Goal: Information Seeking & Learning: Learn about a topic

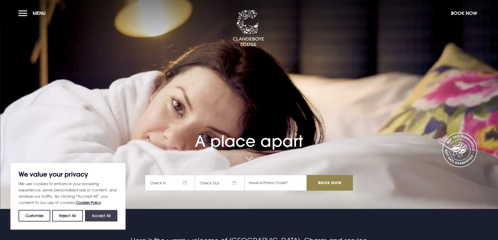
click at [107, 213] on button "Accept All" at bounding box center [101, 215] width 32 height 11
checkbox input "true"
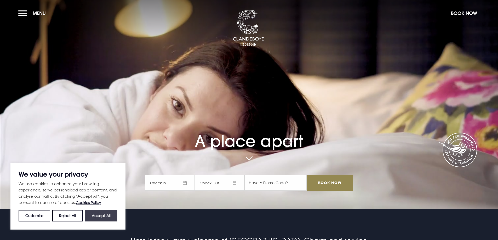
checkbox input "true"
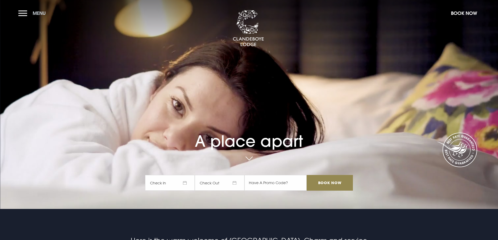
click at [22, 12] on button "Menu" at bounding box center [33, 13] width 30 height 11
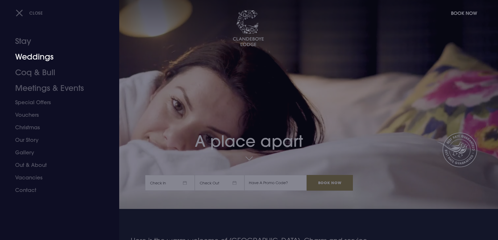
click at [33, 58] on link "Weddings" at bounding box center [56, 57] width 83 height 16
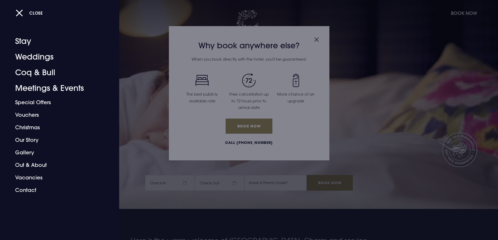
click at [310, 42] on div at bounding box center [249, 120] width 498 height 240
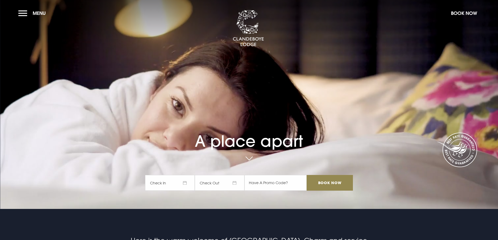
click at [311, 41] on section "A place apart Check In Check Out Mon Tue Wed Thur Fri Sat Sun Mon Tue Wed Thur …" at bounding box center [249, 104] width 498 height 209
click at [22, 12] on button "Menu" at bounding box center [33, 13] width 30 height 11
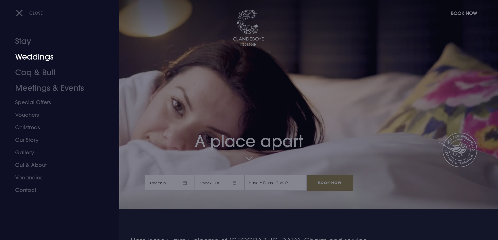
click at [31, 59] on link "Weddings" at bounding box center [56, 57] width 83 height 16
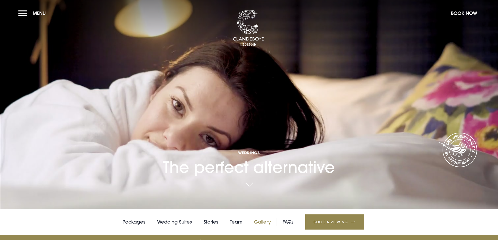
click at [257, 222] on link "Gallery" at bounding box center [262, 222] width 17 height 8
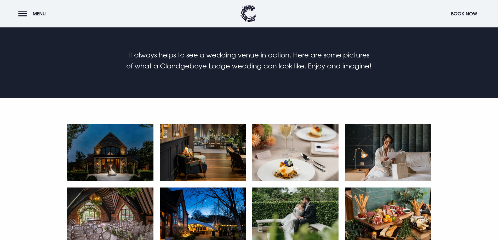
scroll to position [235, 0]
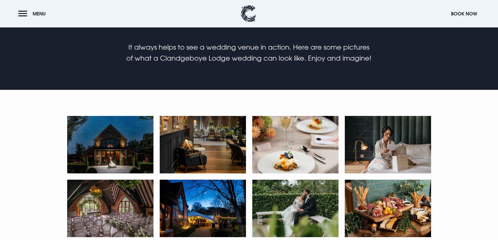
click at [129, 148] on img at bounding box center [110, 144] width 86 height 57
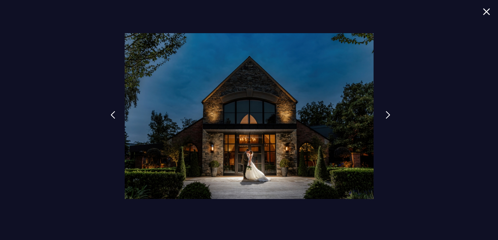
click at [386, 113] on img at bounding box center [387, 115] width 5 height 8
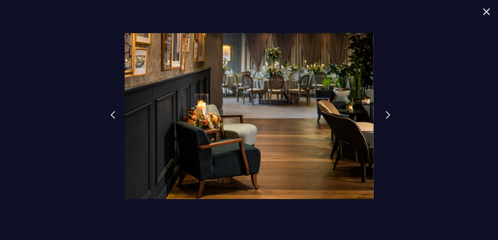
click at [386, 113] on img at bounding box center [387, 115] width 5 height 8
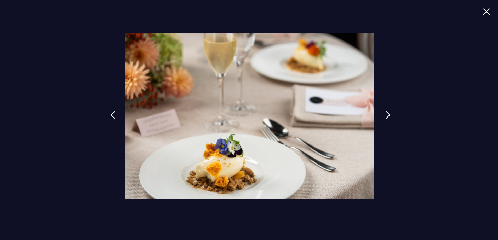
click at [386, 113] on img at bounding box center [387, 115] width 5 height 8
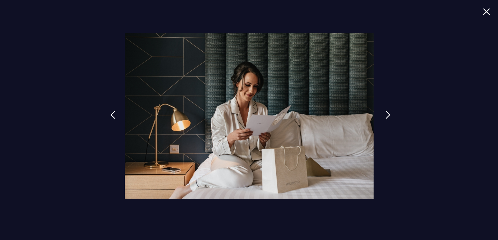
click at [386, 113] on img at bounding box center [387, 115] width 5 height 8
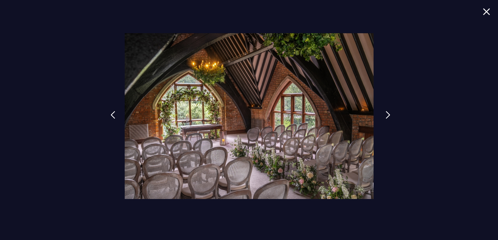
click at [386, 113] on img at bounding box center [387, 115] width 5 height 8
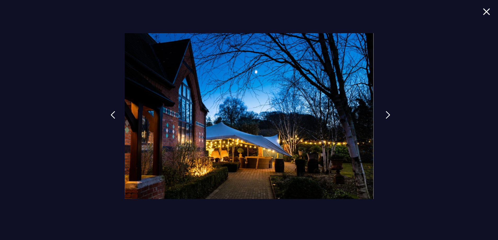
click at [386, 113] on img at bounding box center [387, 115] width 5 height 8
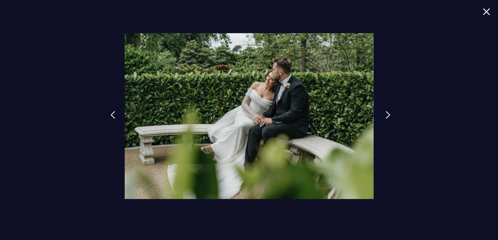
click at [386, 113] on img at bounding box center [387, 115] width 5 height 8
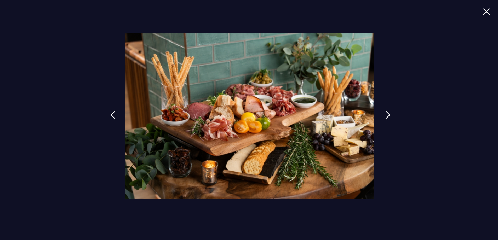
click at [386, 113] on img at bounding box center [387, 115] width 5 height 8
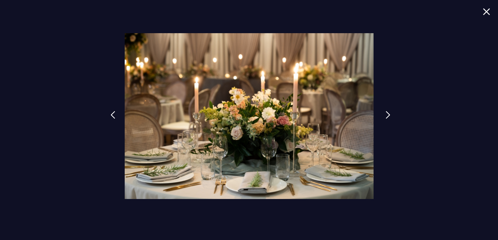
click at [386, 113] on img at bounding box center [387, 115] width 5 height 8
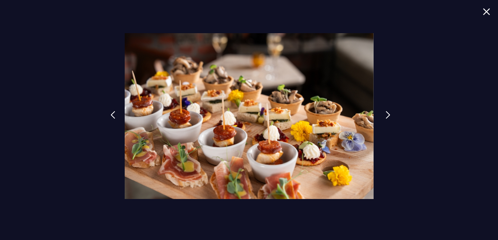
click at [386, 116] on img at bounding box center [387, 115] width 5 height 8
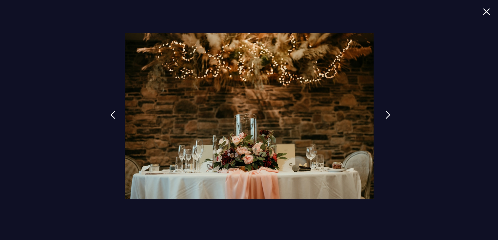
click at [386, 116] on img at bounding box center [387, 115] width 5 height 8
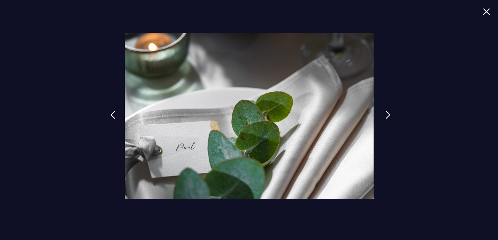
click at [386, 116] on img at bounding box center [387, 115] width 5 height 8
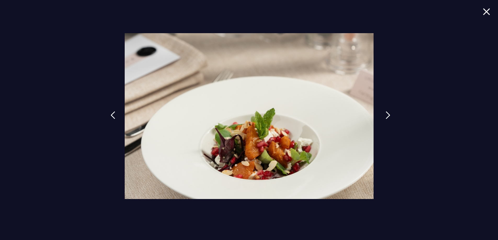
click at [386, 116] on img at bounding box center [387, 115] width 5 height 8
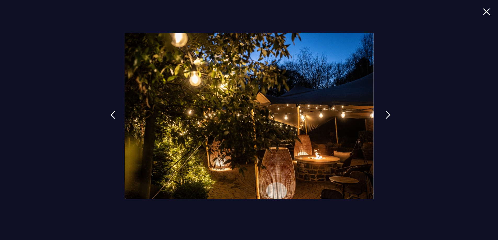
click at [386, 116] on img at bounding box center [387, 115] width 5 height 8
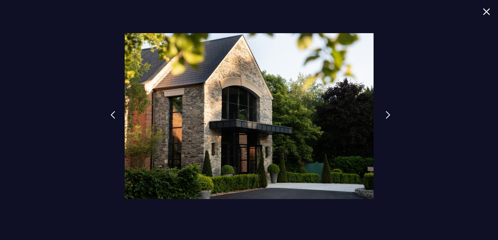
click at [386, 116] on img at bounding box center [387, 115] width 5 height 8
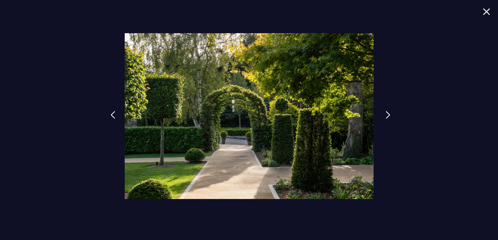
click at [386, 116] on img at bounding box center [387, 115] width 5 height 8
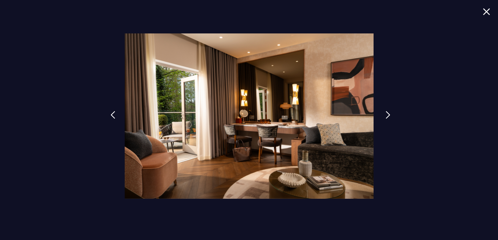
click at [386, 116] on img at bounding box center [387, 115] width 5 height 8
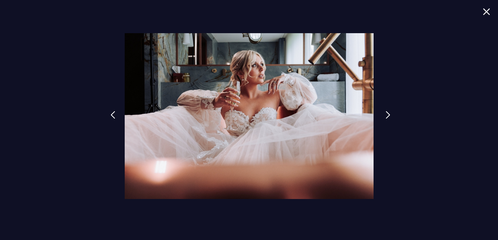
click at [387, 116] on img at bounding box center [387, 115] width 5 height 8
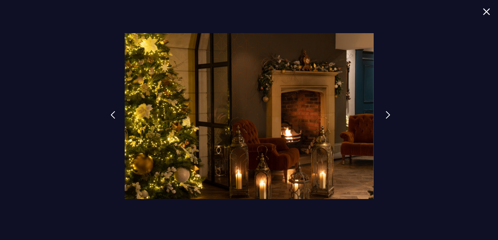
click at [387, 113] on img at bounding box center [387, 115] width 5 height 8
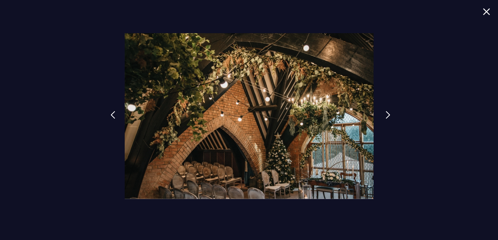
click at [387, 114] on img at bounding box center [387, 115] width 5 height 8
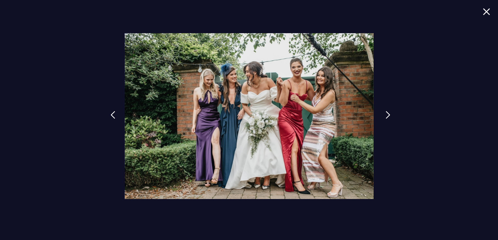
click at [386, 116] on img at bounding box center [387, 115] width 5 height 8
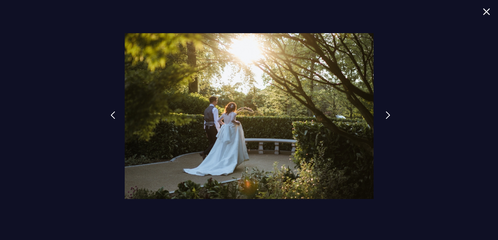
click at [386, 116] on img at bounding box center [387, 115] width 5 height 8
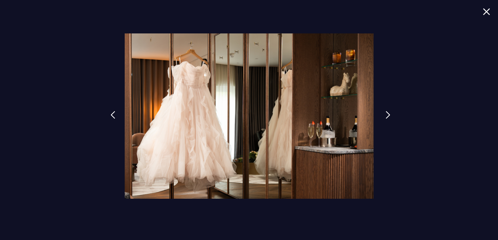
click at [385, 116] on img at bounding box center [387, 115] width 5 height 8
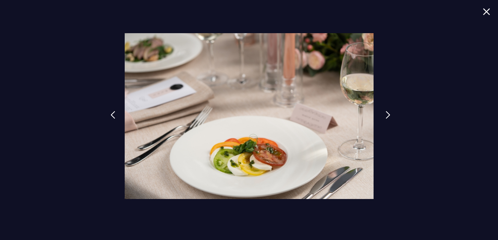
click at [387, 113] on img at bounding box center [387, 115] width 5 height 8
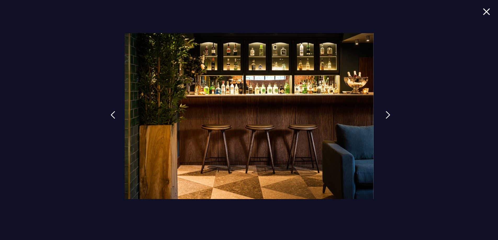
click at [387, 113] on img at bounding box center [387, 115] width 5 height 8
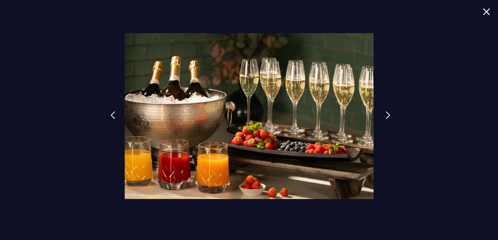
click at [387, 113] on img at bounding box center [387, 115] width 5 height 8
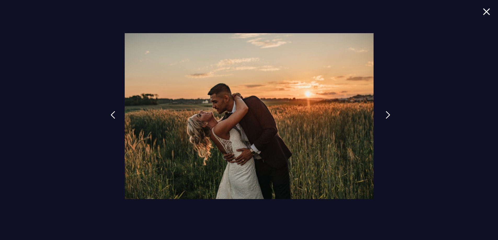
click at [387, 113] on img at bounding box center [387, 115] width 5 height 8
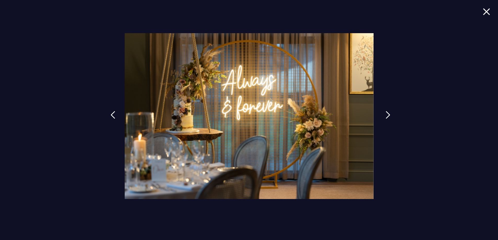
click at [387, 113] on img at bounding box center [387, 115] width 5 height 8
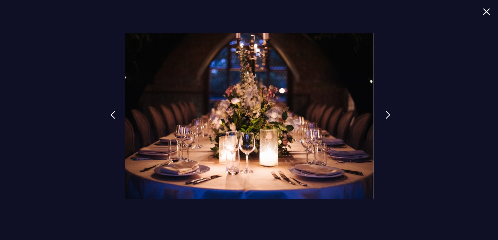
click at [387, 113] on img at bounding box center [387, 115] width 5 height 8
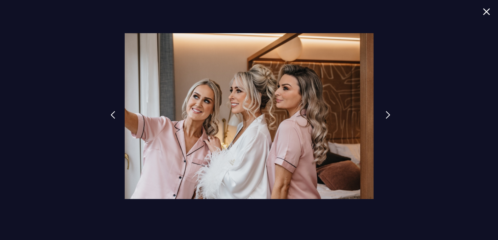
click at [387, 113] on img at bounding box center [387, 115] width 5 height 8
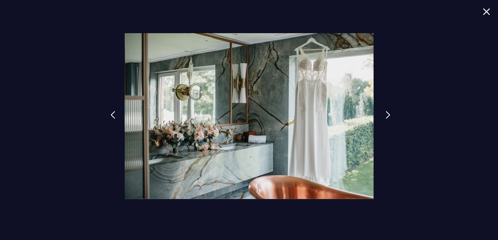
click at [387, 113] on img at bounding box center [387, 115] width 5 height 8
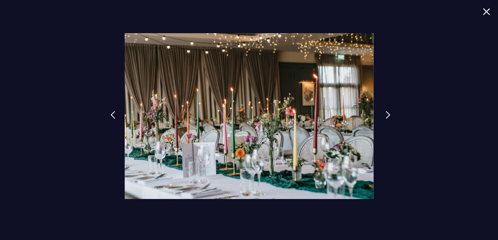
click at [387, 113] on img at bounding box center [387, 115] width 5 height 8
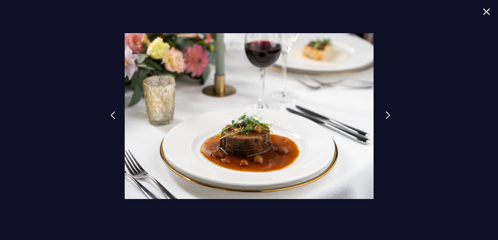
click at [387, 113] on img at bounding box center [387, 115] width 5 height 8
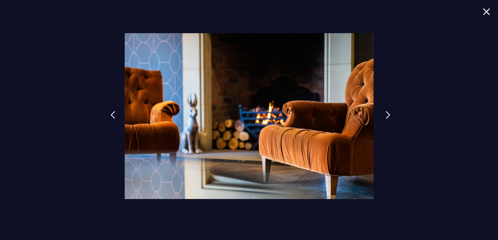
click at [387, 113] on img at bounding box center [387, 115] width 5 height 8
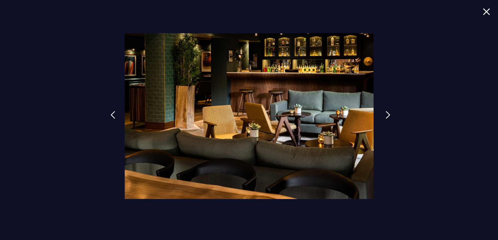
click at [387, 113] on img at bounding box center [387, 115] width 5 height 8
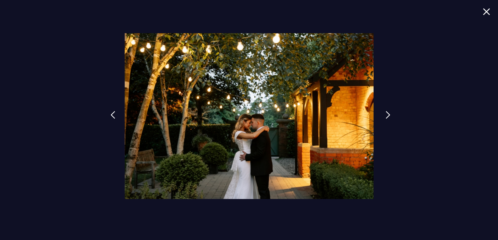
click at [387, 113] on img at bounding box center [387, 115] width 5 height 8
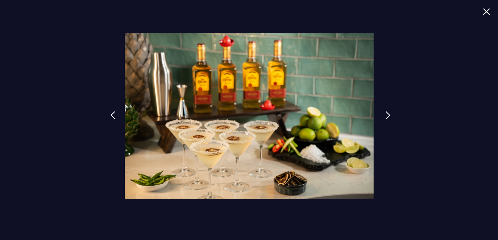
click at [387, 113] on img at bounding box center [387, 115] width 5 height 8
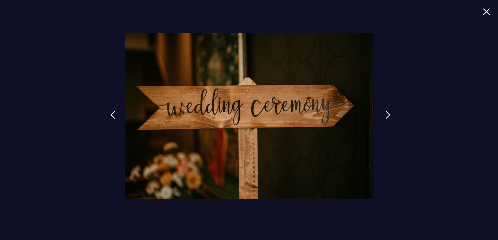
click at [387, 113] on img at bounding box center [387, 115] width 5 height 8
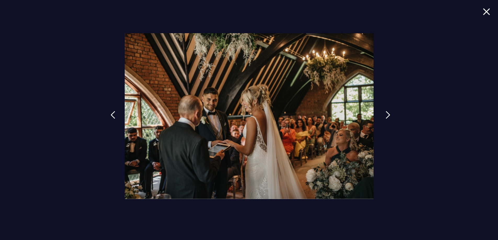
click at [387, 113] on img at bounding box center [387, 115] width 5 height 8
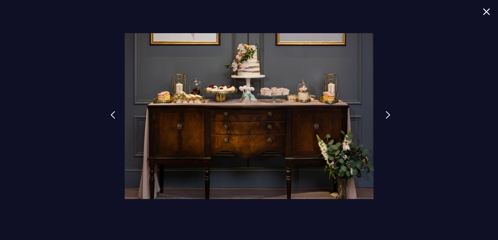
click at [387, 113] on img at bounding box center [387, 115] width 5 height 8
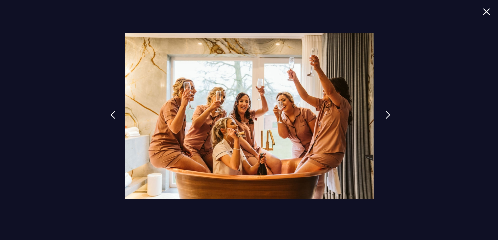
click at [387, 113] on img at bounding box center [387, 115] width 5 height 8
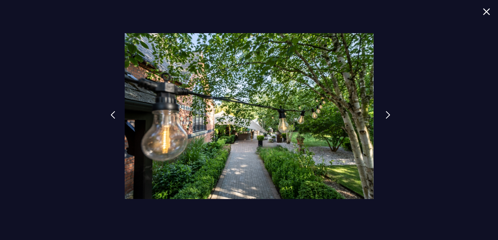
click at [387, 113] on img at bounding box center [387, 115] width 5 height 8
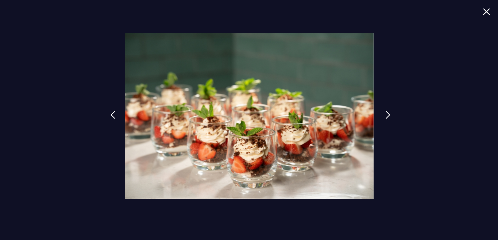
click at [387, 113] on img at bounding box center [387, 115] width 5 height 8
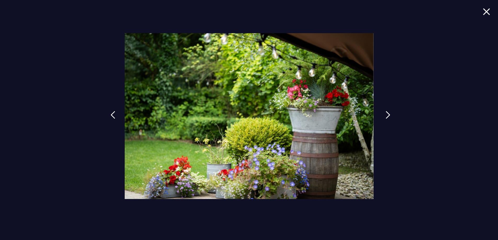
click at [387, 113] on img at bounding box center [387, 115] width 5 height 8
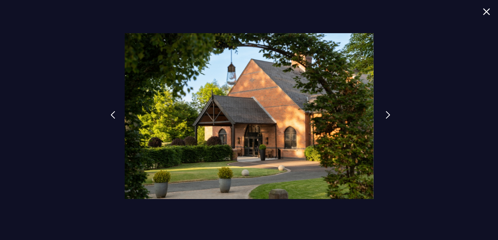
click at [387, 113] on img at bounding box center [387, 115] width 5 height 8
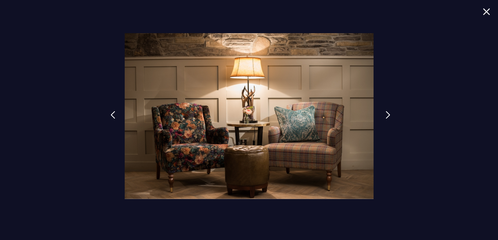
click at [387, 113] on img at bounding box center [387, 115] width 5 height 8
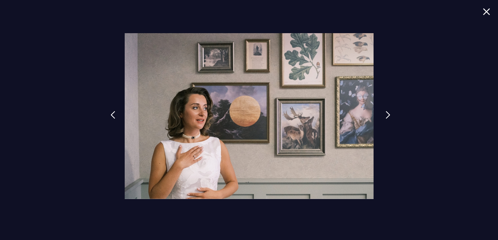
click at [387, 113] on img at bounding box center [387, 115] width 5 height 8
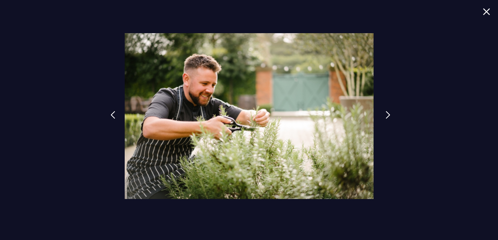
click at [387, 113] on img at bounding box center [387, 115] width 5 height 8
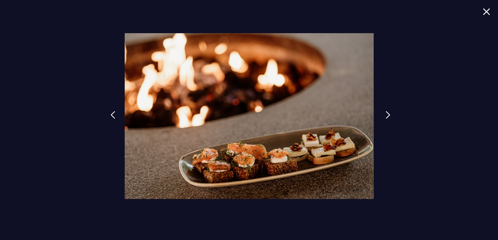
click at [387, 113] on img at bounding box center [387, 115] width 5 height 8
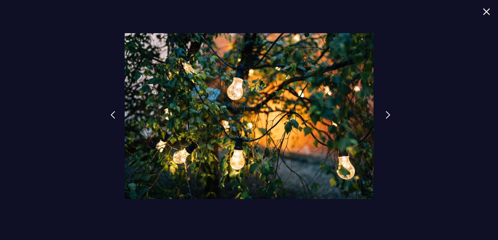
click at [387, 113] on img at bounding box center [387, 115] width 5 height 8
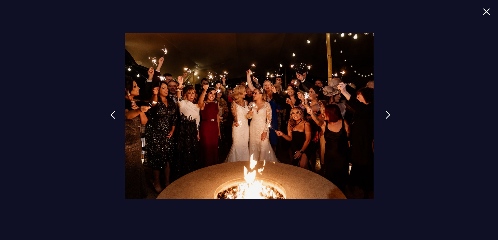
click at [386, 113] on img at bounding box center [387, 115] width 5 height 8
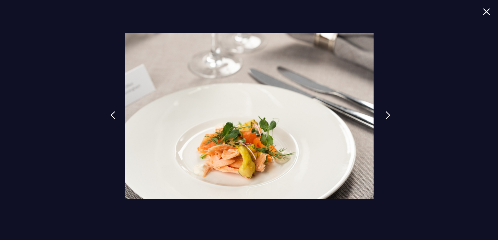
click at [386, 113] on img at bounding box center [387, 115] width 5 height 8
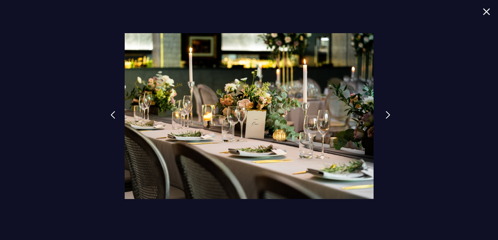
click at [386, 113] on img at bounding box center [387, 115] width 5 height 8
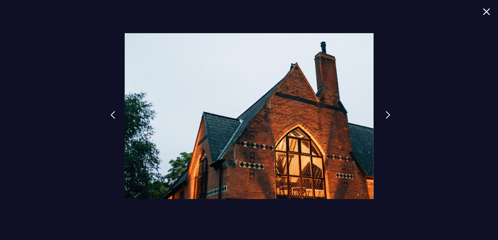
click at [386, 113] on img at bounding box center [387, 115] width 5 height 8
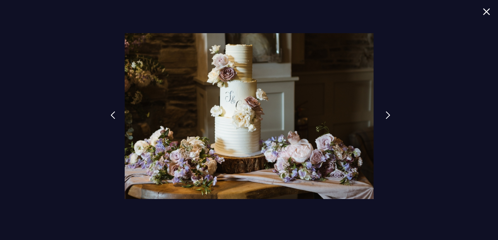
click at [386, 113] on img at bounding box center [387, 115] width 5 height 8
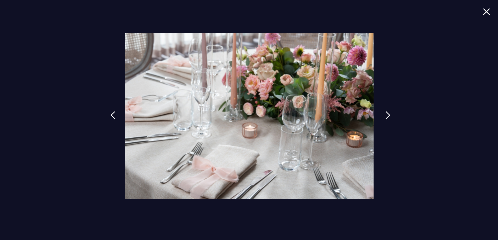
click at [386, 113] on img at bounding box center [387, 115] width 5 height 8
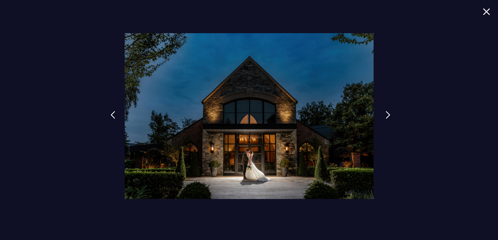
click at [386, 113] on img at bounding box center [387, 115] width 5 height 8
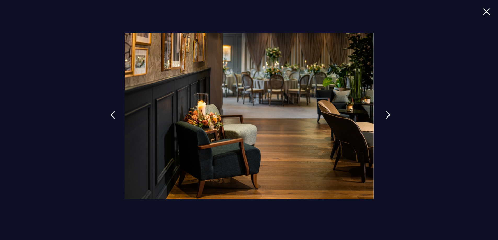
click at [386, 113] on img at bounding box center [387, 115] width 5 height 8
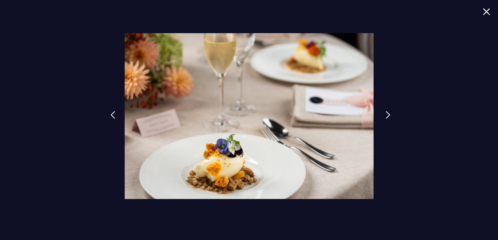
click at [386, 113] on img at bounding box center [387, 115] width 5 height 8
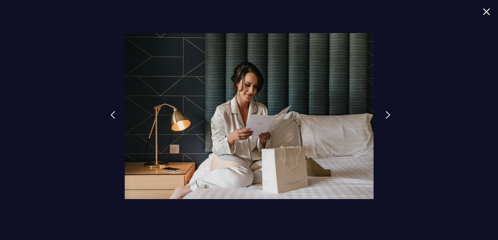
click at [386, 113] on img at bounding box center [387, 115] width 5 height 8
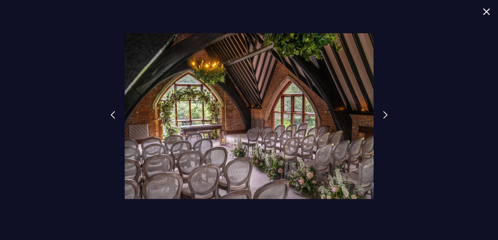
click at [487, 14] on img at bounding box center [486, 11] width 7 height 7
